Goal: Find specific page/section: Find specific page/section

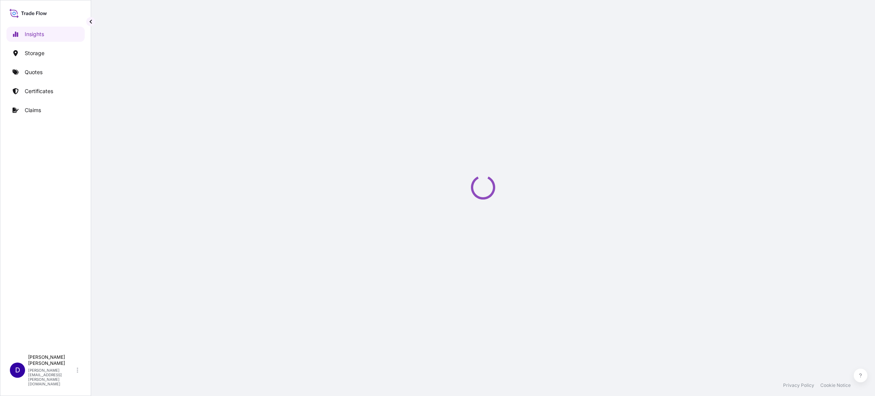
select select "2025"
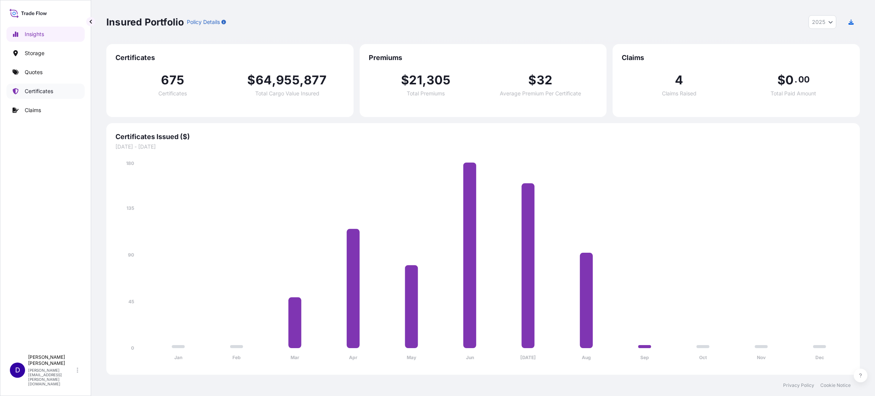
click at [49, 93] on p "Certificates" at bounding box center [39, 91] width 28 height 8
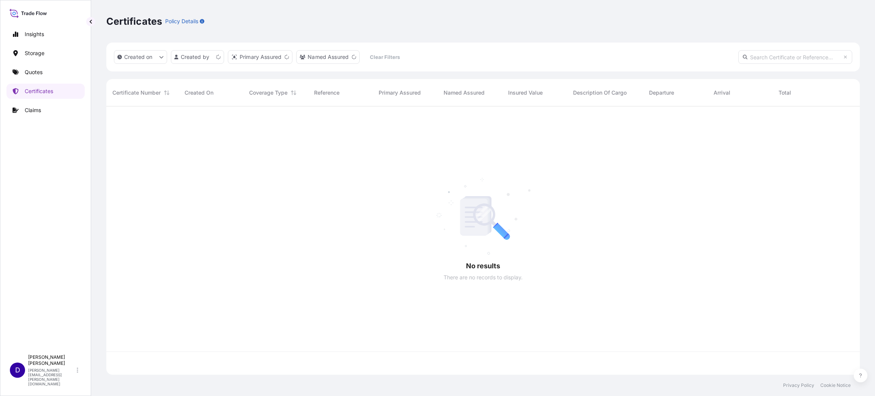
scroll to position [263, 744]
